Goal: Transaction & Acquisition: Purchase product/service

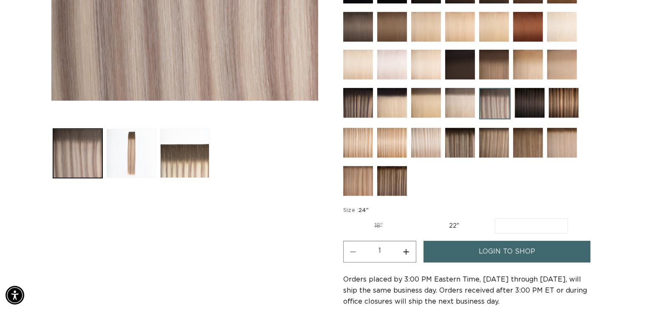
scroll to position [297, 0]
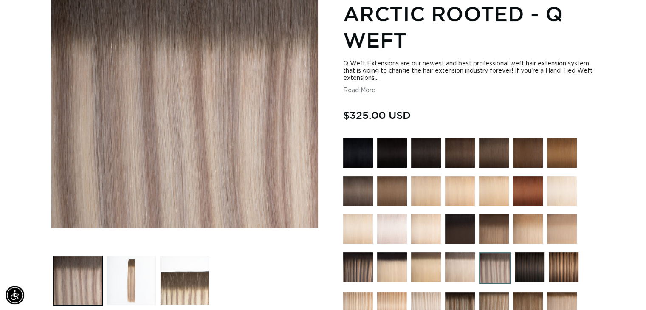
scroll to position [297, 0]
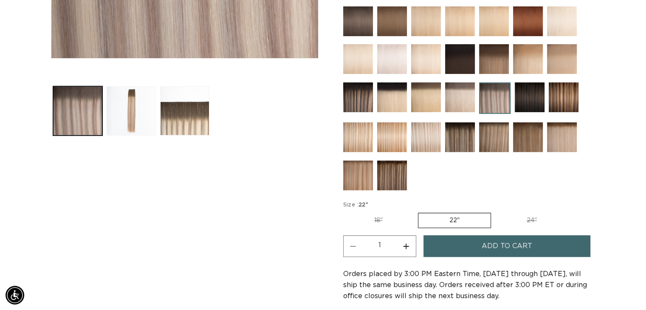
click at [523, 218] on label "24" Variant sold out or unavailable" at bounding box center [532, 220] width 72 height 14
click at [496, 212] on input "24" Variant sold out or unavailable" at bounding box center [495, 211] width 0 height 0
radio input "true"
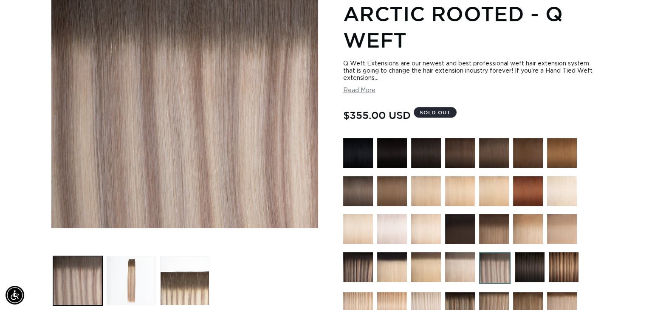
scroll to position [297, 0]
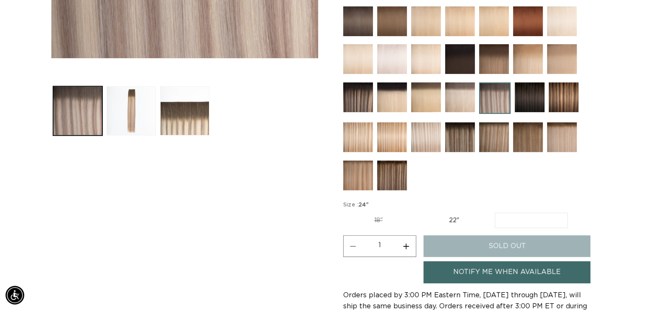
click at [461, 213] on label "22" Variant sold out or unavailable" at bounding box center [454, 220] width 72 height 14
click at [419, 212] on input "22" Variant sold out or unavailable" at bounding box center [418, 211] width 0 height 0
radio input "true"
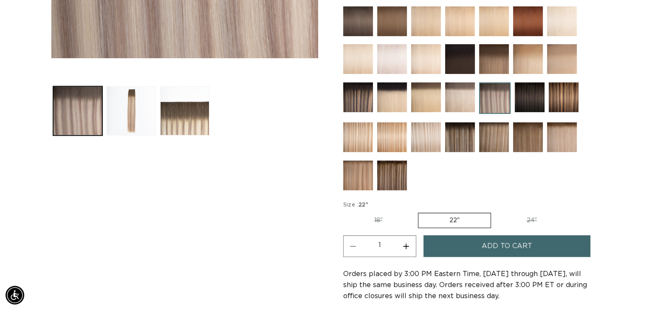
scroll to position [170, 0]
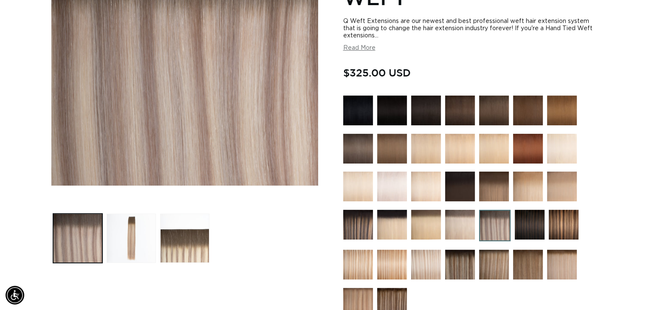
click at [462, 262] on img at bounding box center [460, 265] width 30 height 30
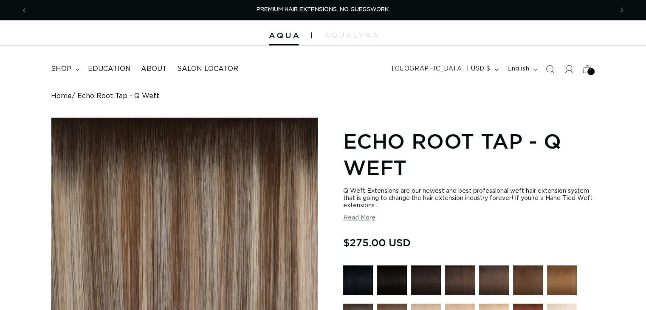
scroll to position [127, 0]
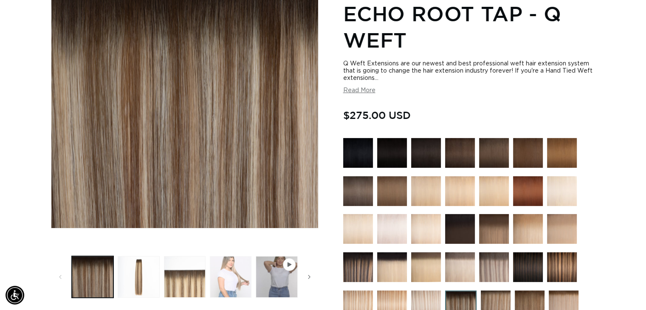
click at [240, 264] on button "Load image 4 in gallery view" at bounding box center [231, 277] width 42 height 42
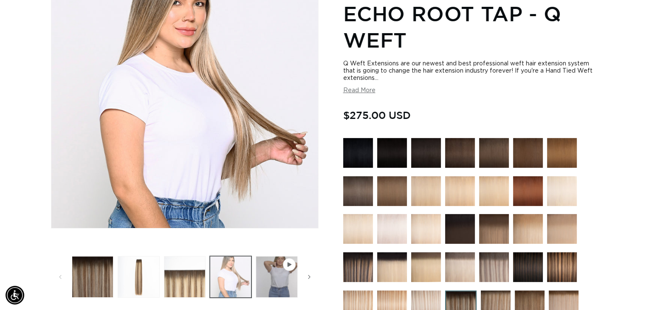
scroll to position [117, 0]
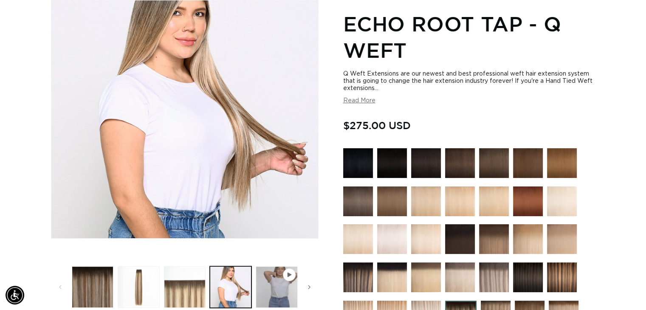
click at [497, 274] on img at bounding box center [494, 278] width 30 height 30
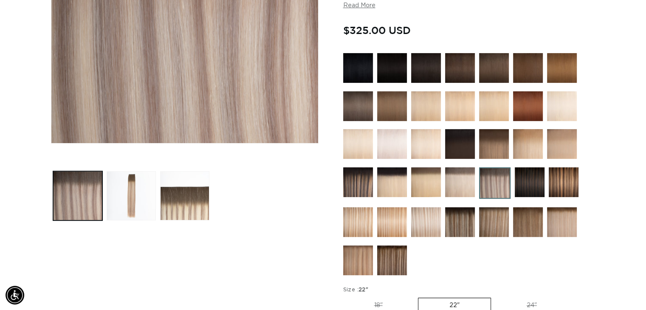
scroll to position [297, 0]
